Goal: Transaction & Acquisition: Purchase product/service

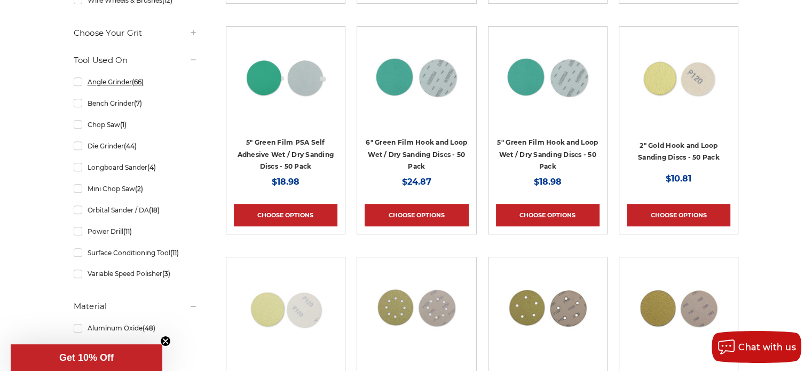
scroll to position [480, 0]
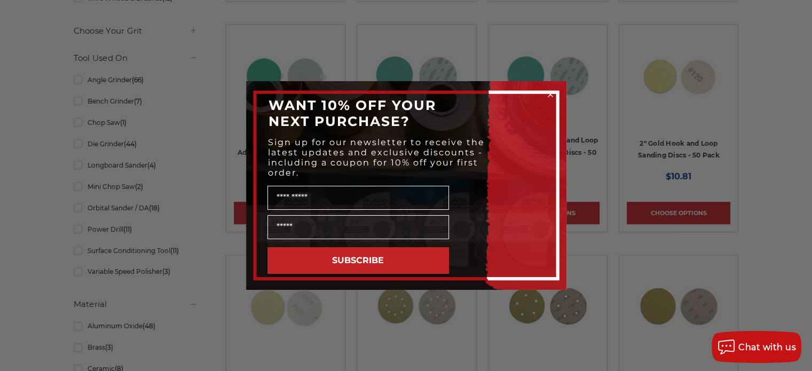
click at [551, 97] on circle "Close dialog" at bounding box center [550, 95] width 10 height 10
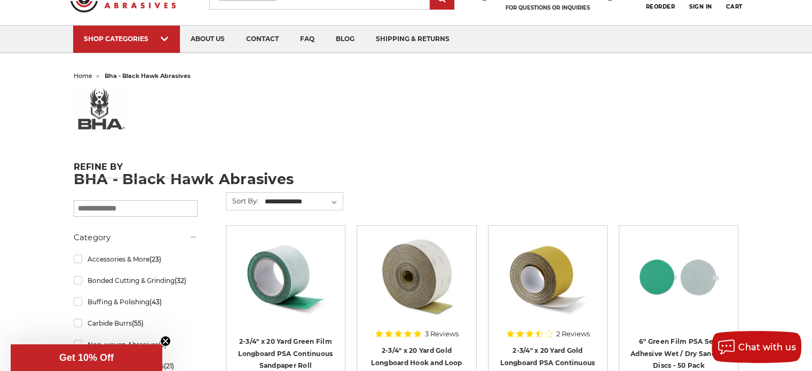
scroll to position [0, 0]
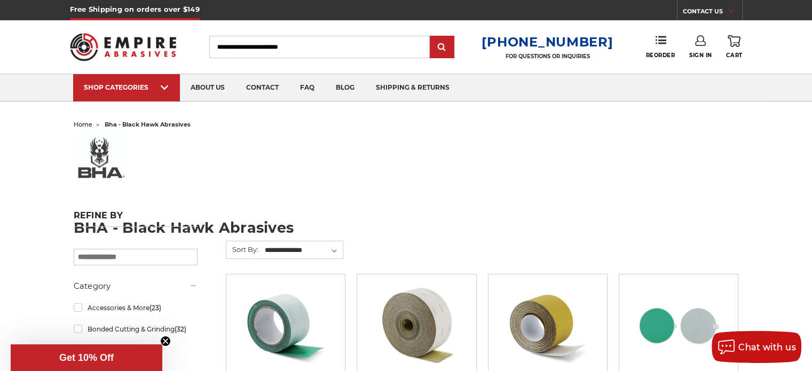
click at [384, 36] on input "Search" at bounding box center [319, 47] width 220 height 22
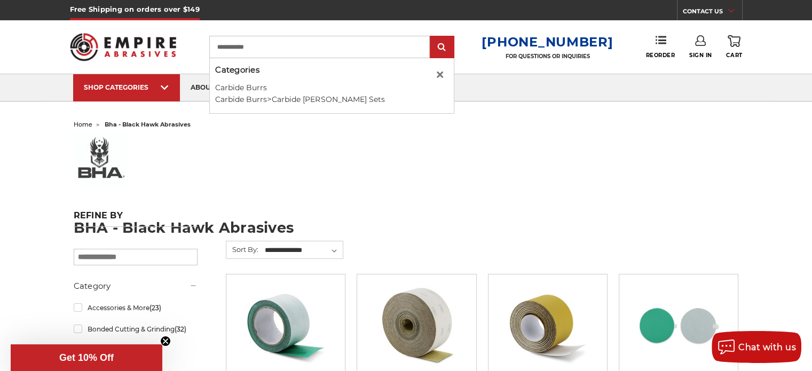
type input "**********"
click at [431, 37] on input "submit" at bounding box center [441, 47] width 21 height 21
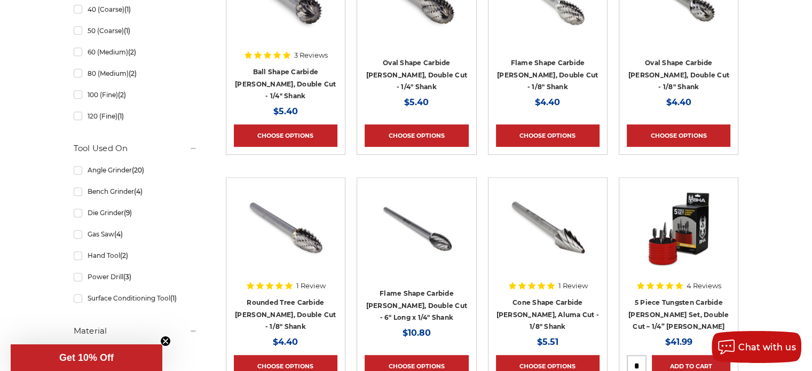
scroll to position [800, 0]
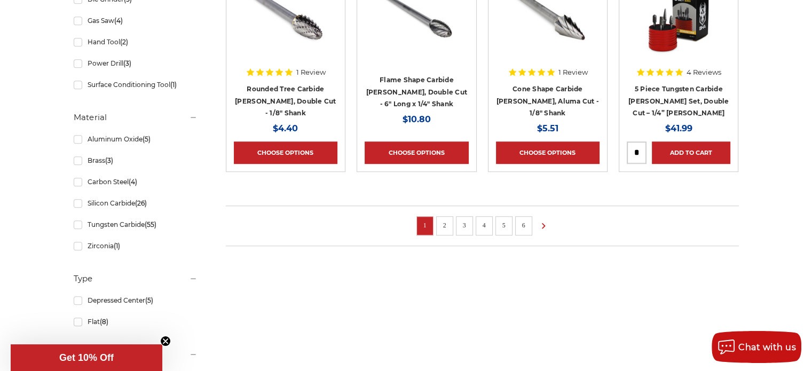
click at [447, 222] on link "2" at bounding box center [444, 225] width 11 height 12
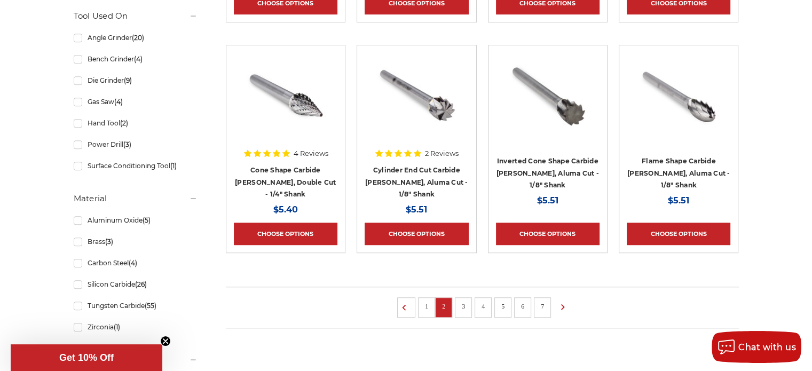
scroll to position [854, 0]
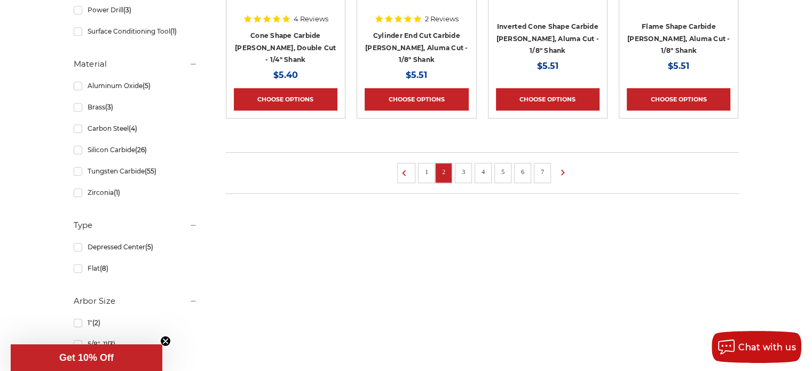
click at [466, 168] on link "3" at bounding box center [463, 172] width 11 height 12
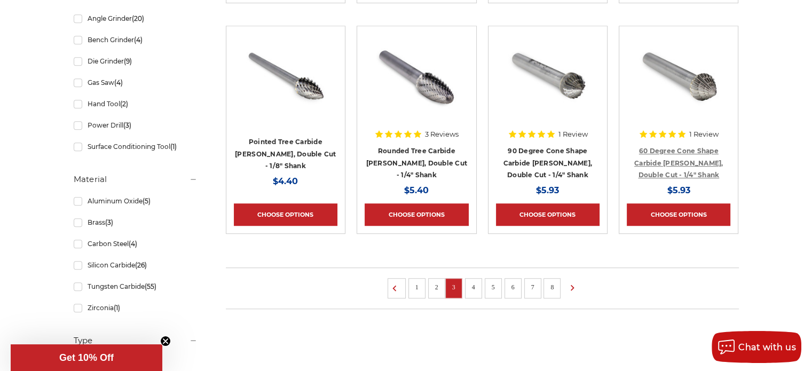
scroll to position [854, 0]
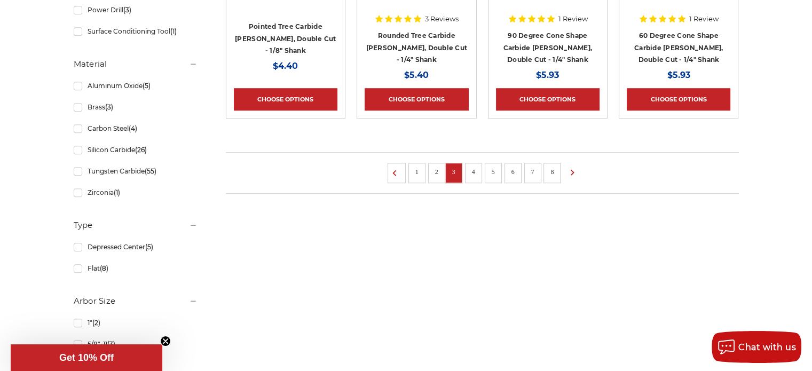
click at [472, 174] on link "4" at bounding box center [473, 172] width 11 height 12
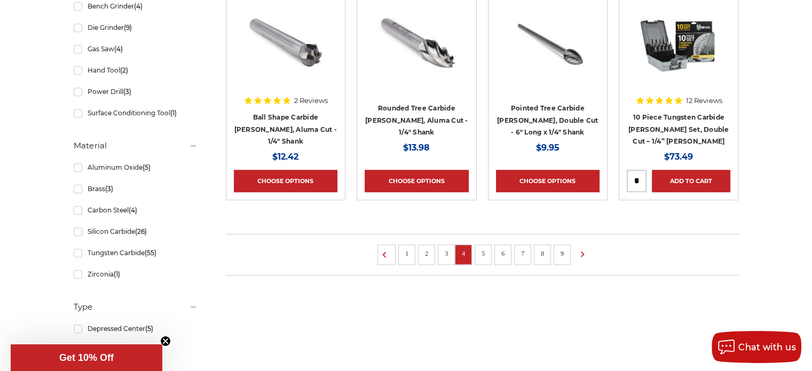
scroll to position [800, 0]
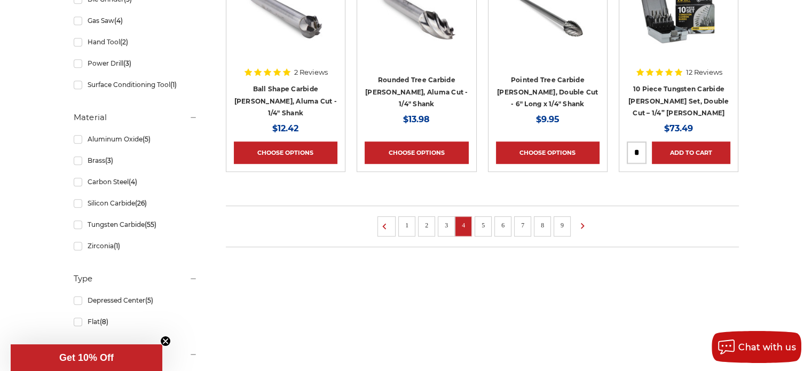
click at [480, 222] on link "5" at bounding box center [483, 225] width 11 height 12
